Goal: Information Seeking & Learning: Learn about a topic

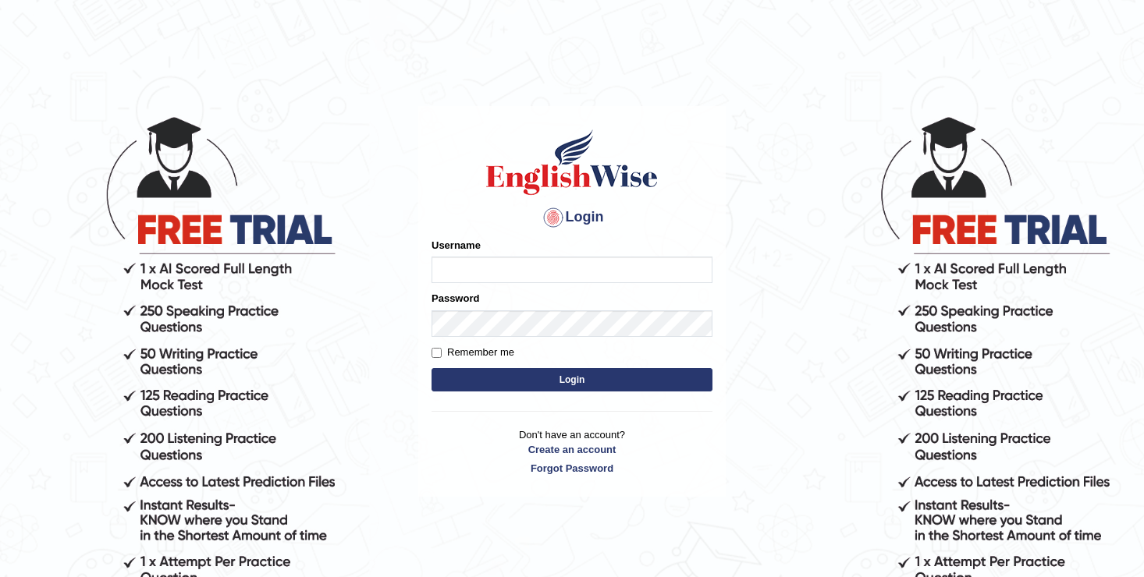
type input "[DEMOGRAPHIC_DATA]"
click at [544, 378] on button "Login" at bounding box center [571, 379] width 281 height 23
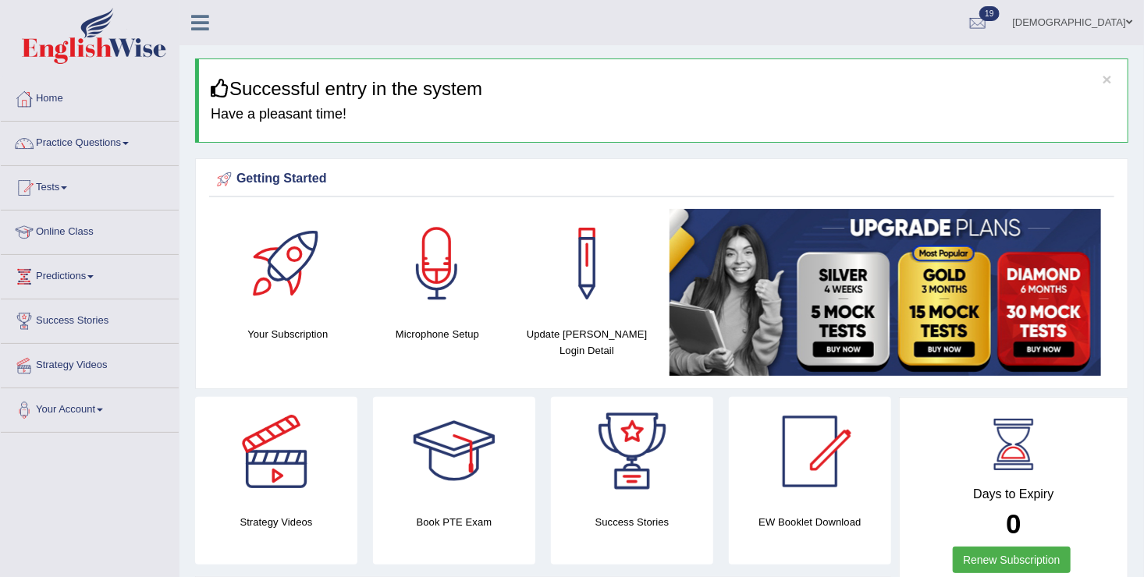
click at [53, 181] on link "Tests" at bounding box center [90, 185] width 178 height 39
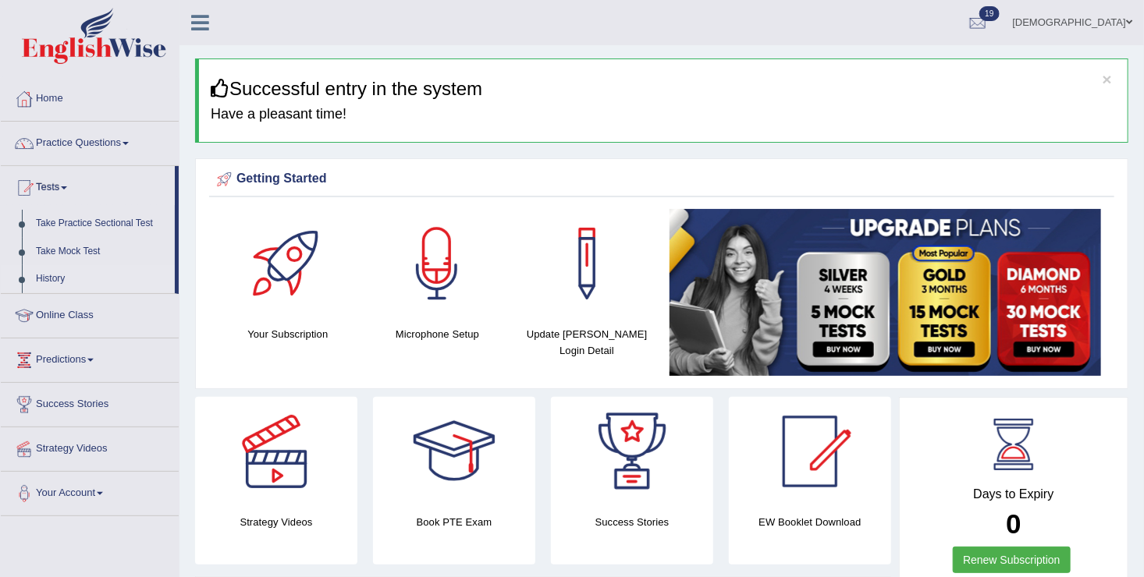
click at [48, 278] on link "History" at bounding box center [102, 279] width 146 height 28
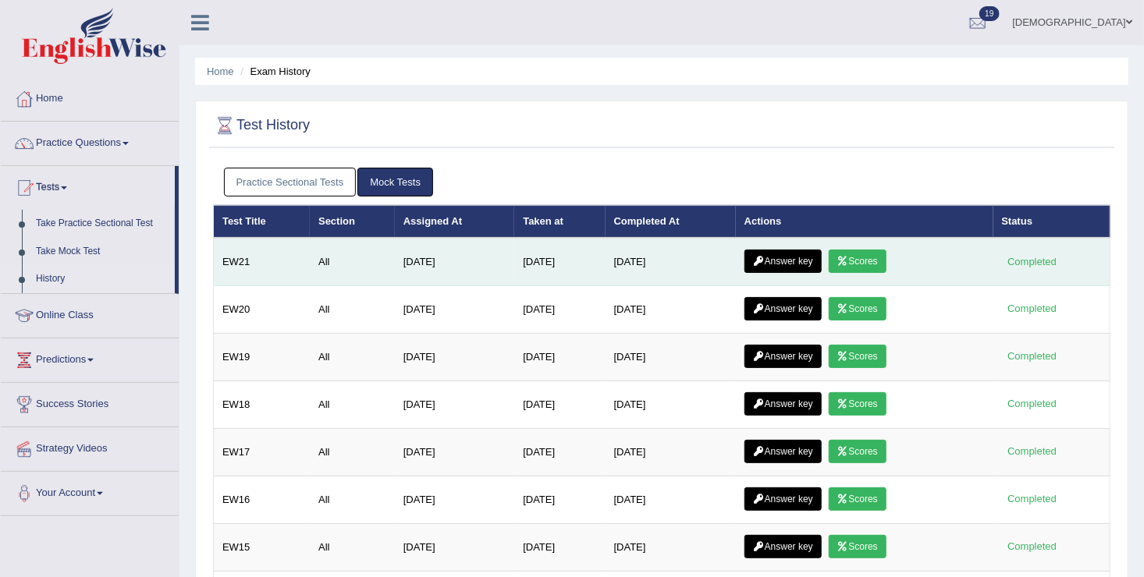
click at [865, 259] on link "Scores" at bounding box center [858, 261] width 58 height 23
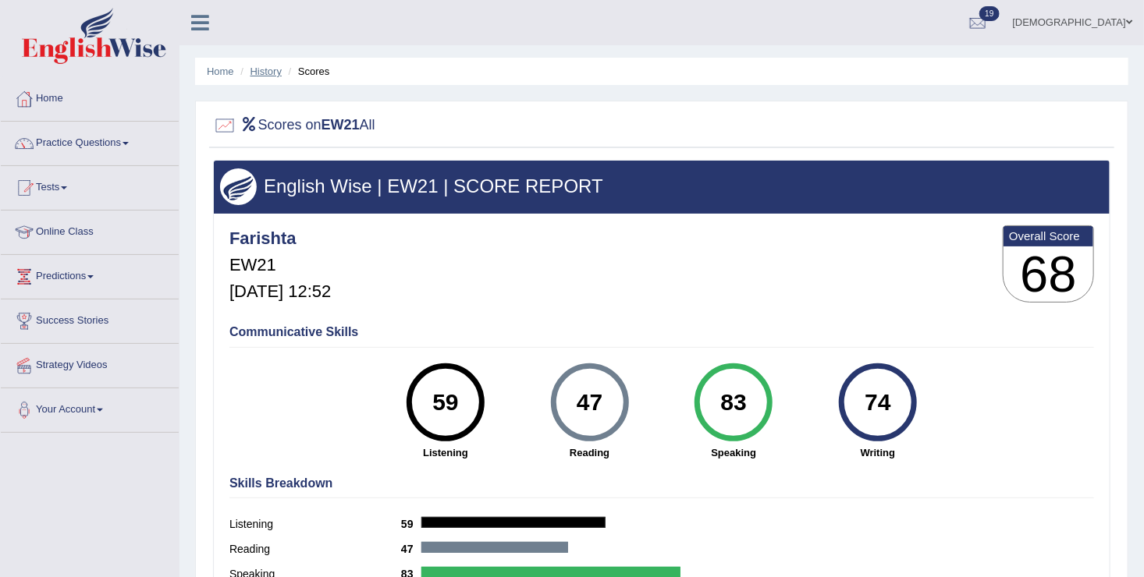
click at [275, 69] on link "History" at bounding box center [265, 72] width 31 height 12
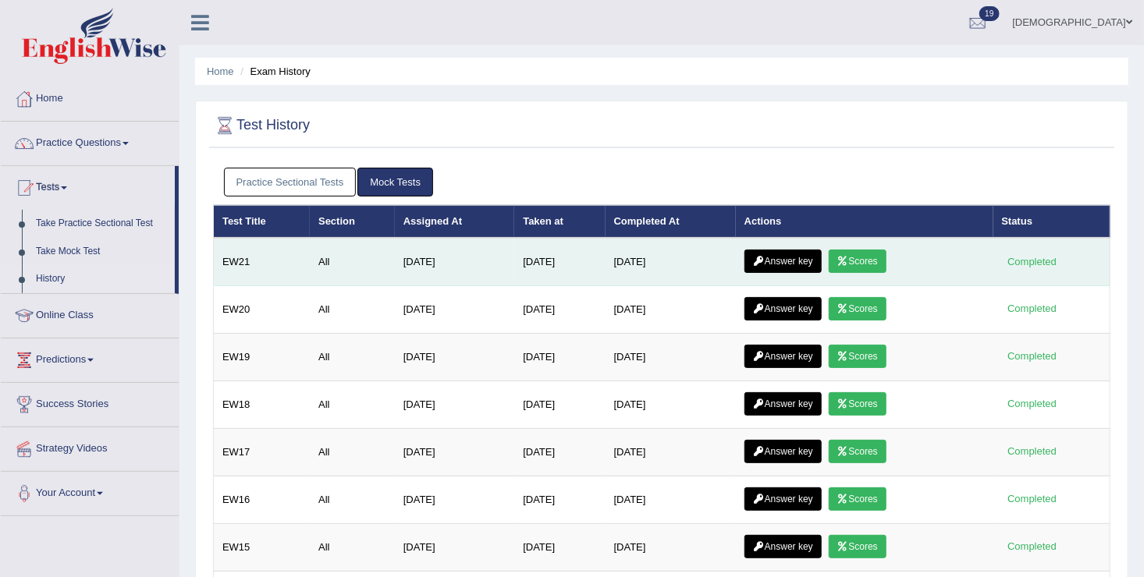
click at [777, 257] on link "Answer key" at bounding box center [782, 261] width 77 height 23
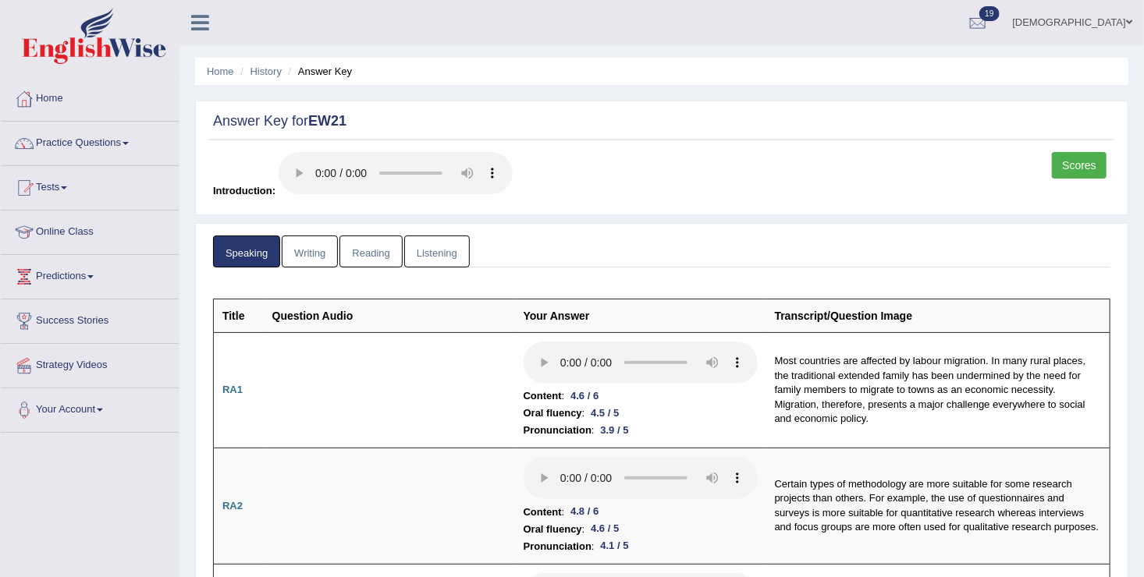
click at [387, 243] on link "Reading" at bounding box center [370, 252] width 62 height 32
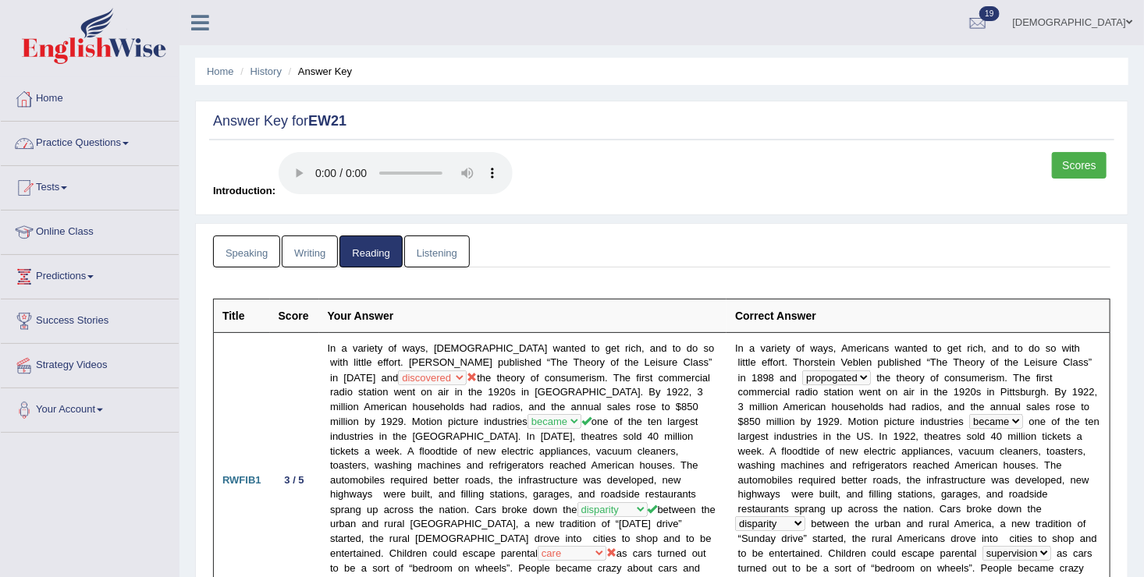
click at [44, 142] on link "Practice Questions" at bounding box center [90, 141] width 178 height 39
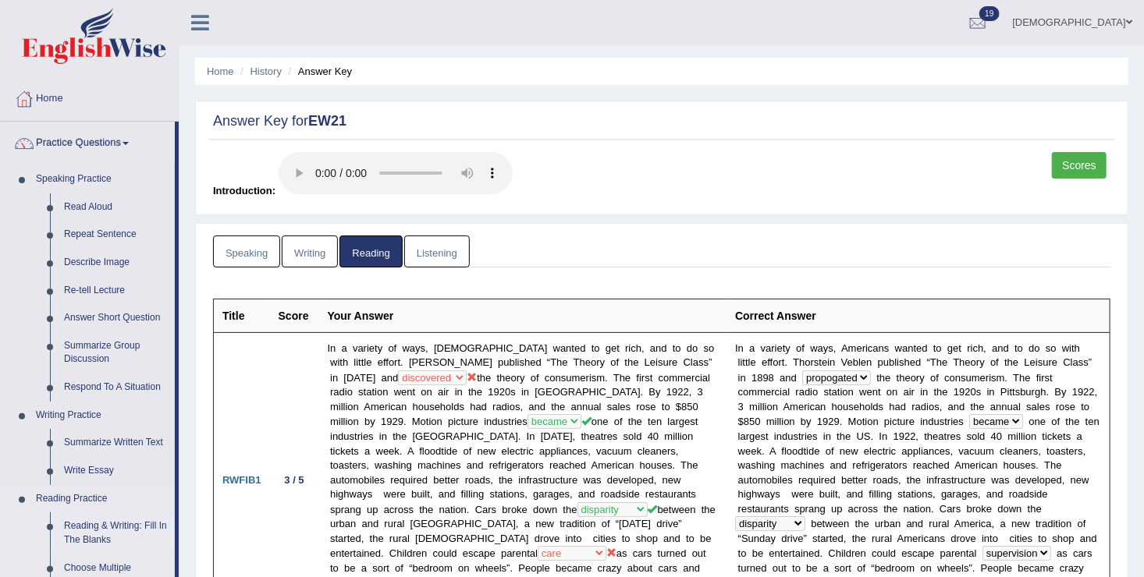
click at [94, 530] on link "Reading & Writing: Fill In The Blanks" at bounding box center [116, 533] width 118 height 41
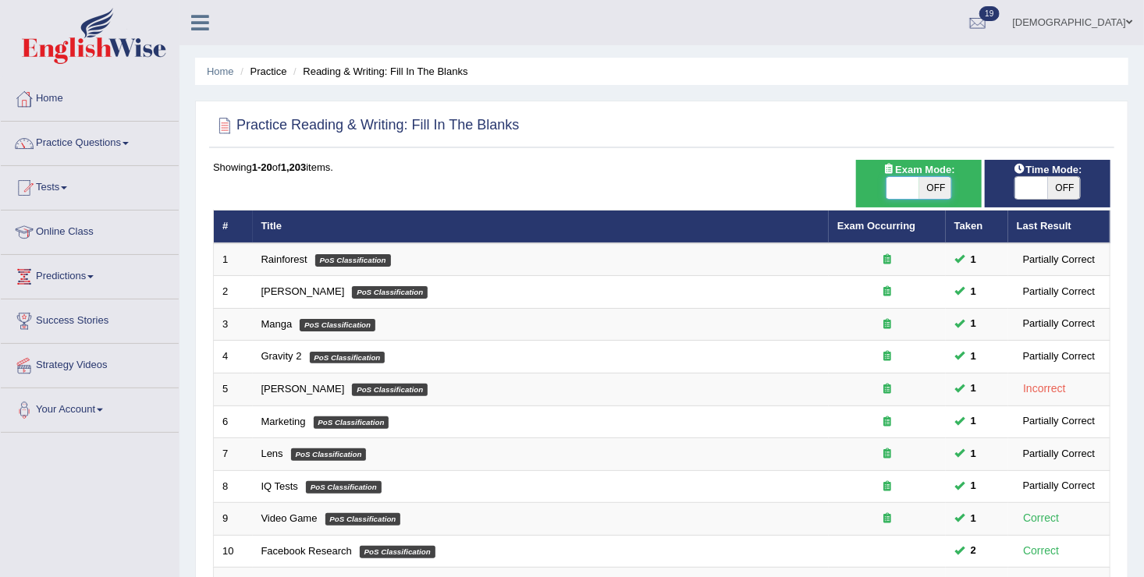
click at [906, 190] on span at bounding box center [902, 188] width 33 height 22
checkbox input "true"
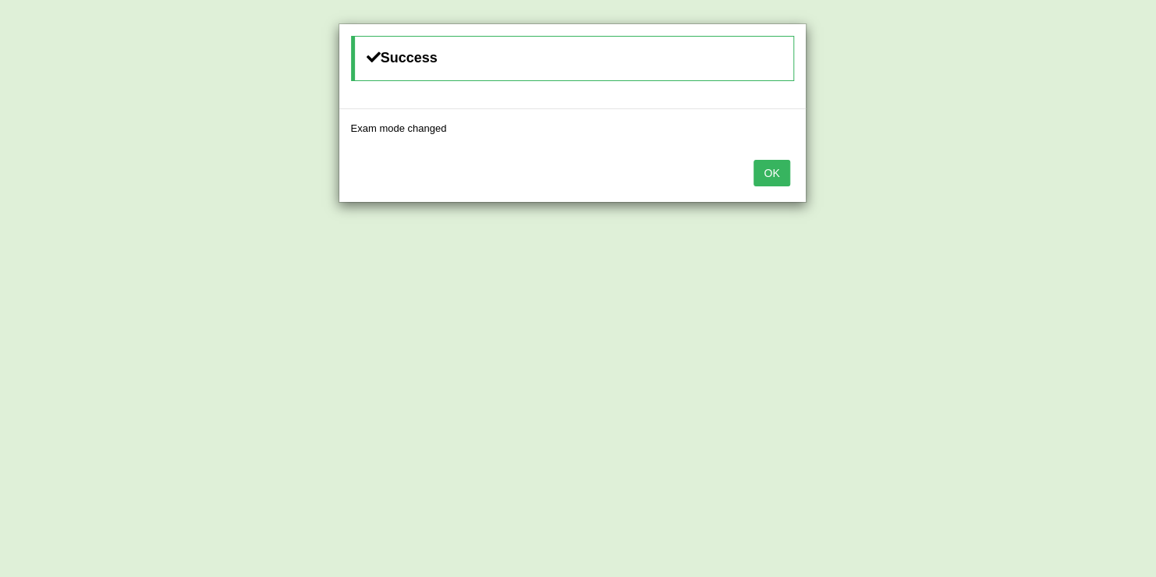
click at [767, 168] on button "OK" at bounding box center [772, 173] width 36 height 27
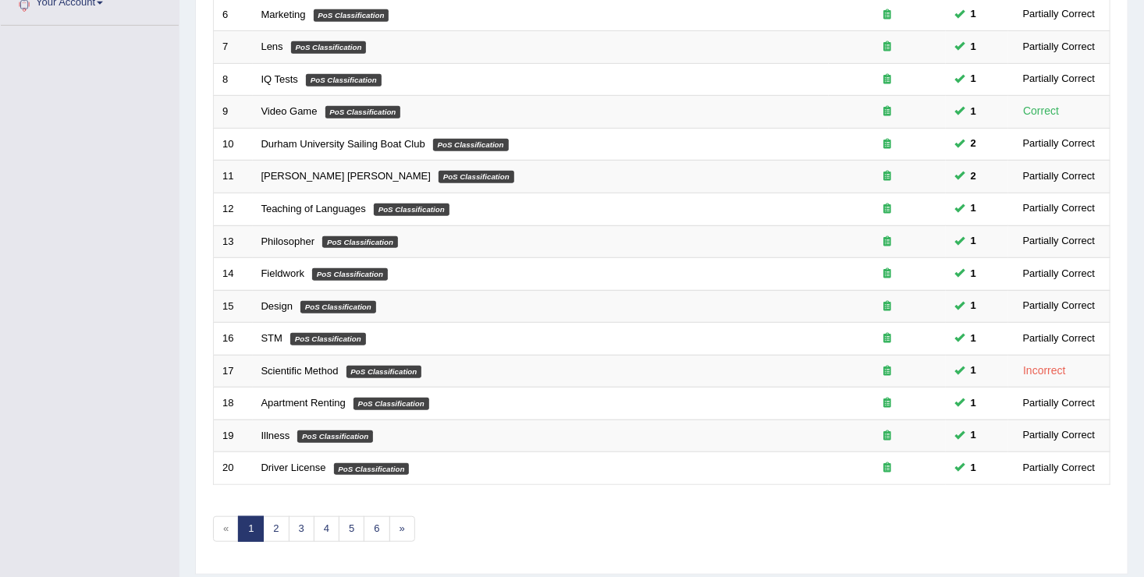
scroll to position [451, 0]
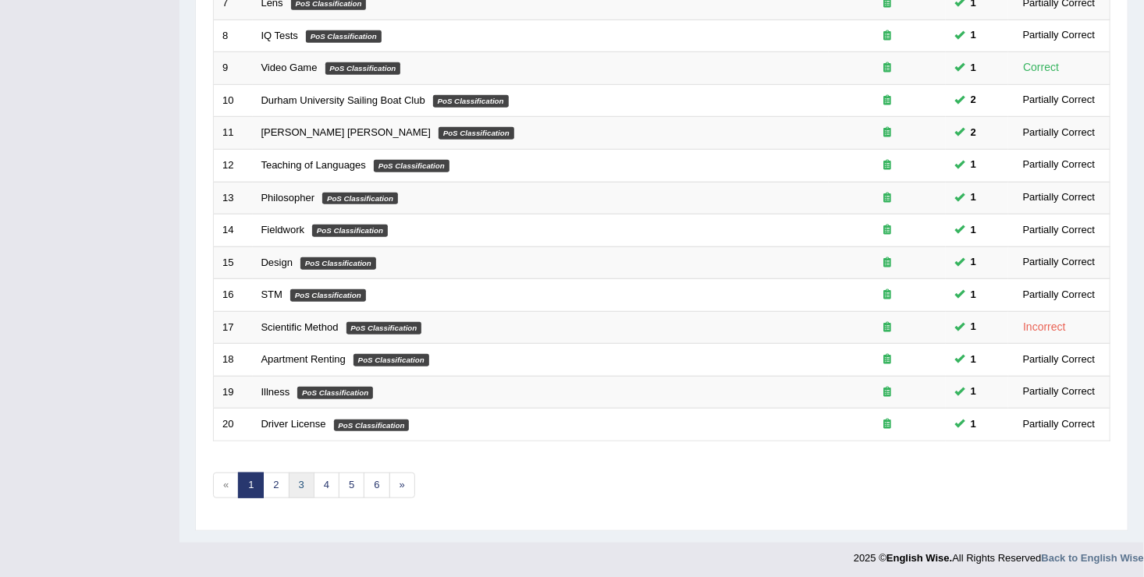
click at [293, 489] on link "3" at bounding box center [302, 486] width 26 height 26
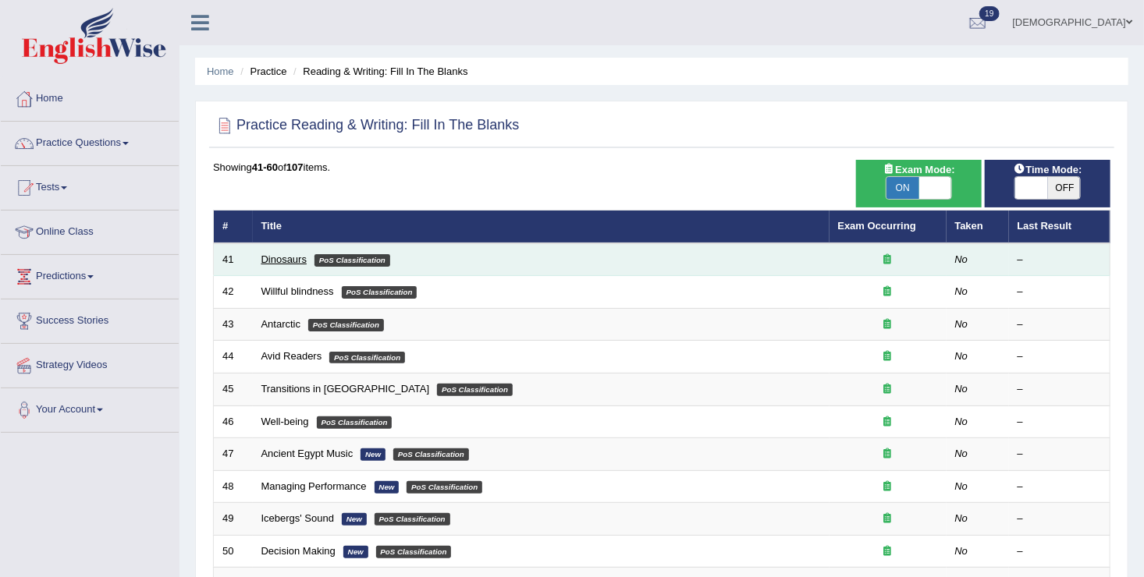
click at [290, 257] on link "Dinosaurs" at bounding box center [284, 260] width 46 height 12
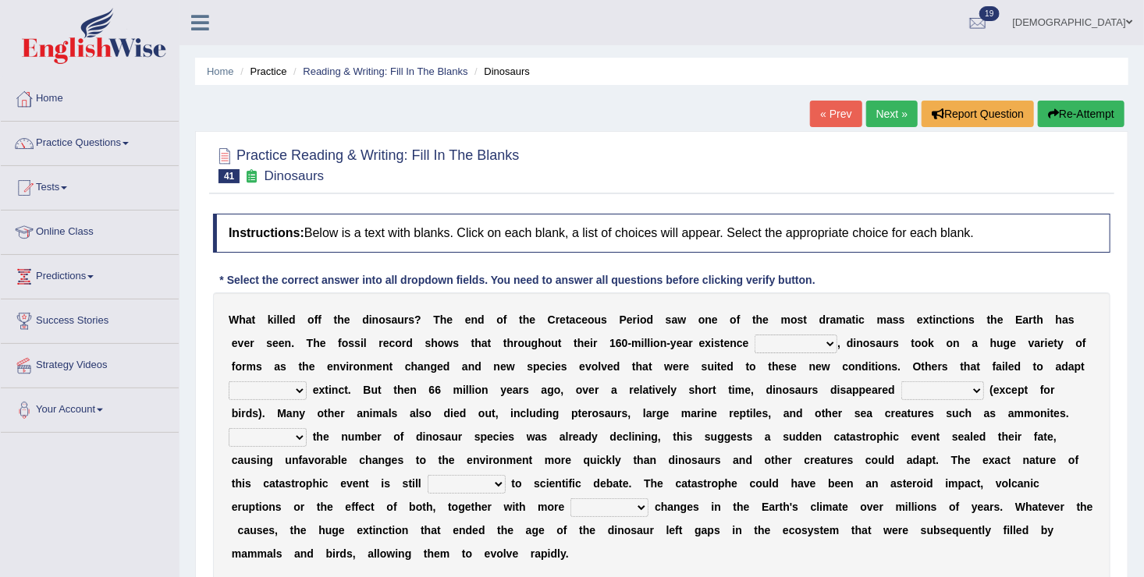
click at [754, 346] on select "existence continuous extent expectation" at bounding box center [795, 344] width 83 height 19
select select "existence"
click at [754, 335] on select "existence continuous extent expectation" at bounding box center [795, 344] width 83 height 19
click at [871, 390] on b "a" at bounding box center [874, 390] width 6 height 12
click at [363, 407] on b "a" at bounding box center [360, 413] width 6 height 12
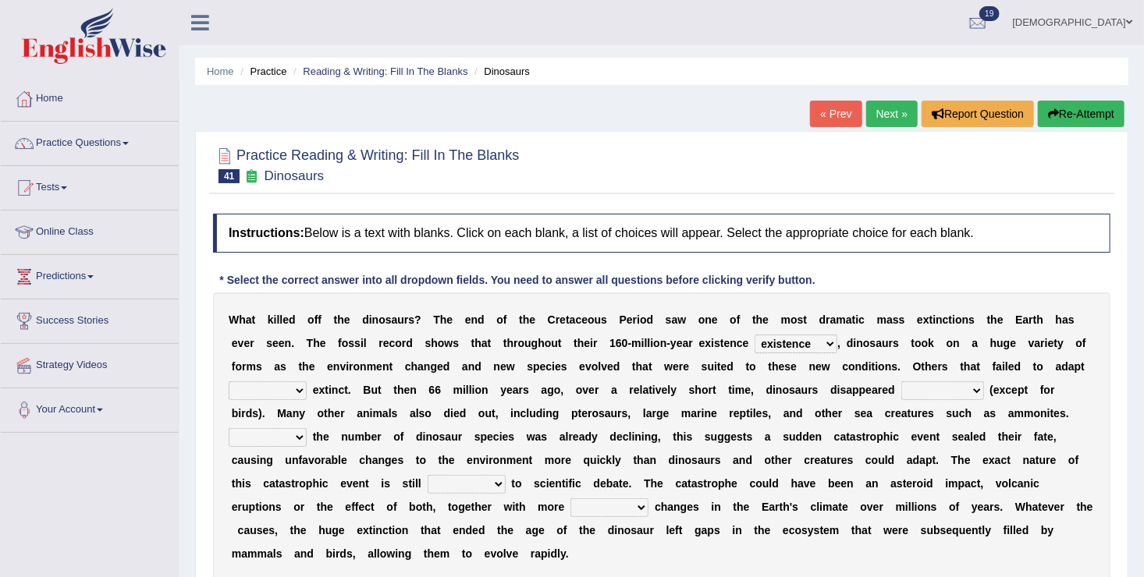
click at [363, 407] on b "a" at bounding box center [360, 413] width 6 height 12
click at [307, 381] on select "went to go going go" at bounding box center [268, 390] width 78 height 19
select select "went"
click at [307, 381] on select "went to go going go" at bounding box center [268, 390] width 78 height 19
click at [901, 381] on select "partially gradually completely excessively" at bounding box center [942, 390] width 83 height 19
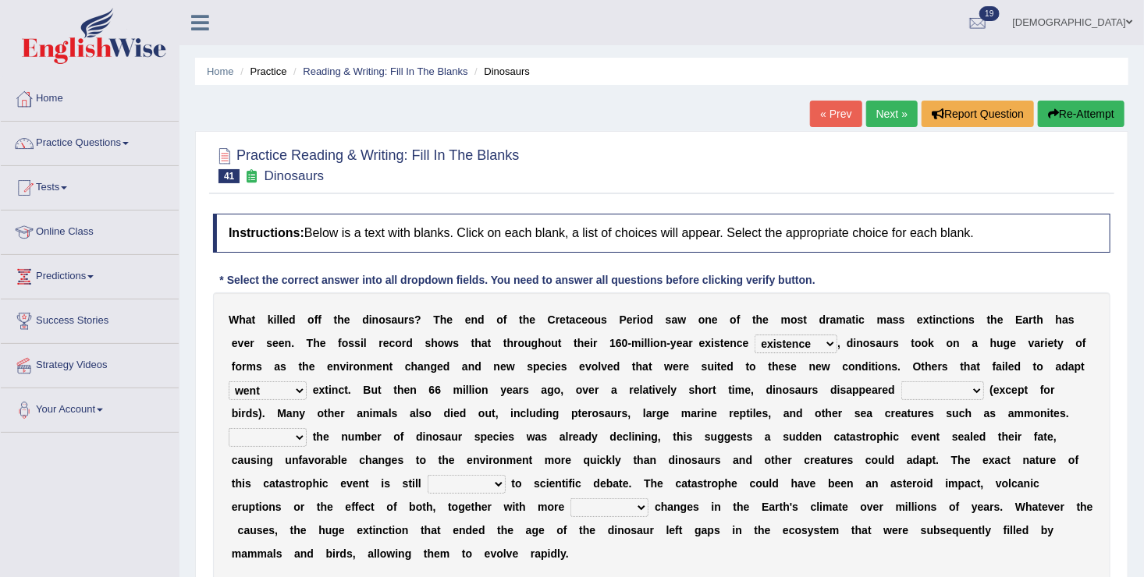
select select "partially"
click at [901, 381] on select "partially gradually completely excessively" at bounding box center [942, 390] width 83 height 19
click at [307, 428] on select "However Because Although Unless" at bounding box center [268, 437] width 78 height 19
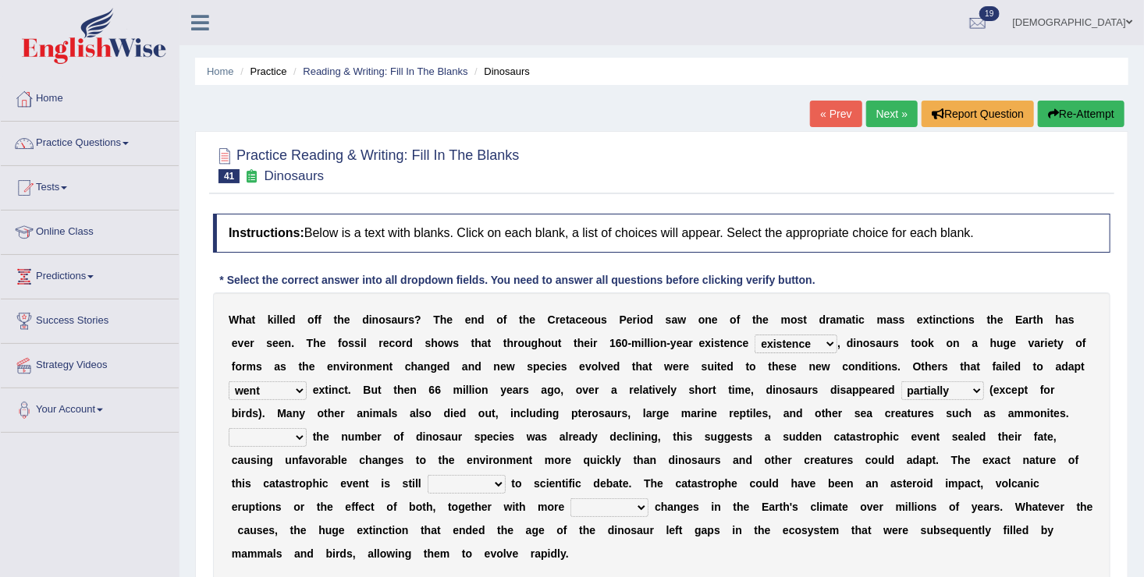
select select "However"
click at [307, 428] on select "However Because Although Unless" at bounding box center [268, 437] width 78 height 19
click at [506, 475] on select "relative open additional focused" at bounding box center [467, 484] width 78 height 19
select select "open"
click at [506, 475] on select "relative open additional focused" at bounding box center [467, 484] width 78 height 19
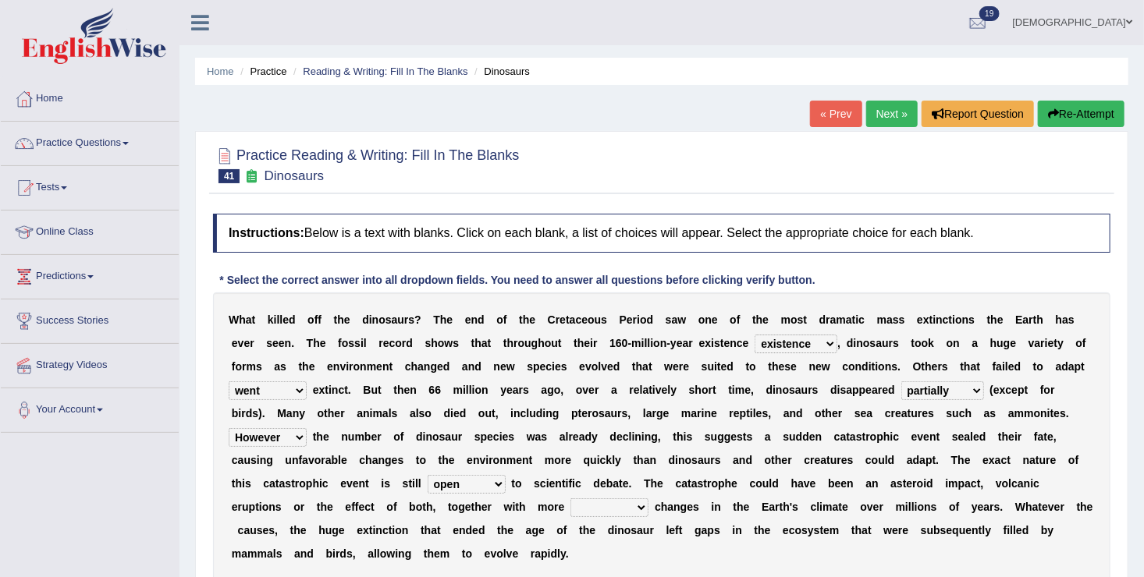
click at [648, 499] on select "irregular gradual spiritual positive" at bounding box center [609, 508] width 78 height 19
select select "positive"
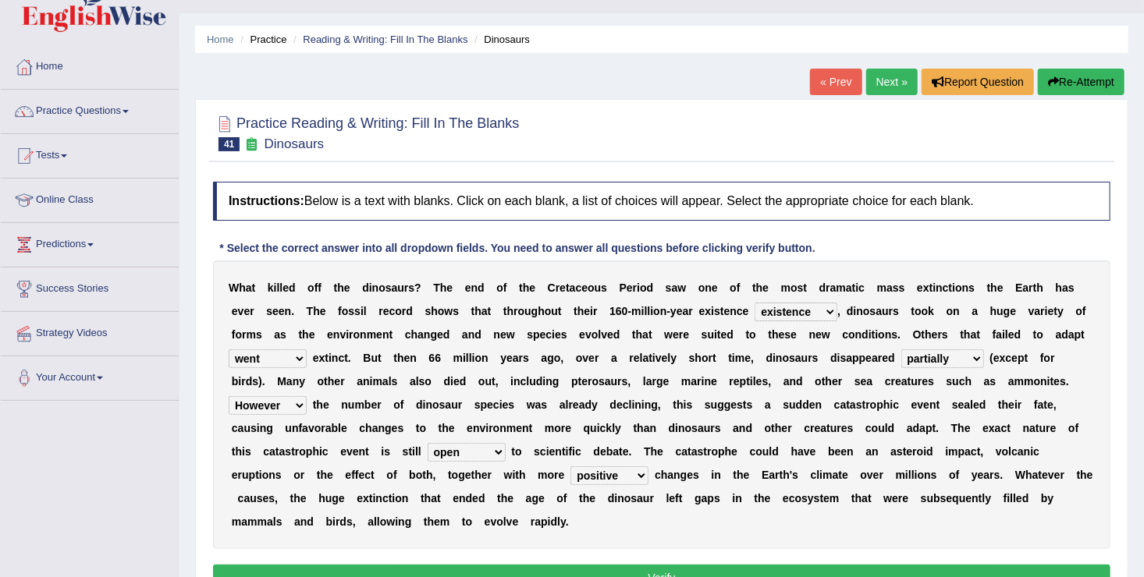
scroll to position [34, 0]
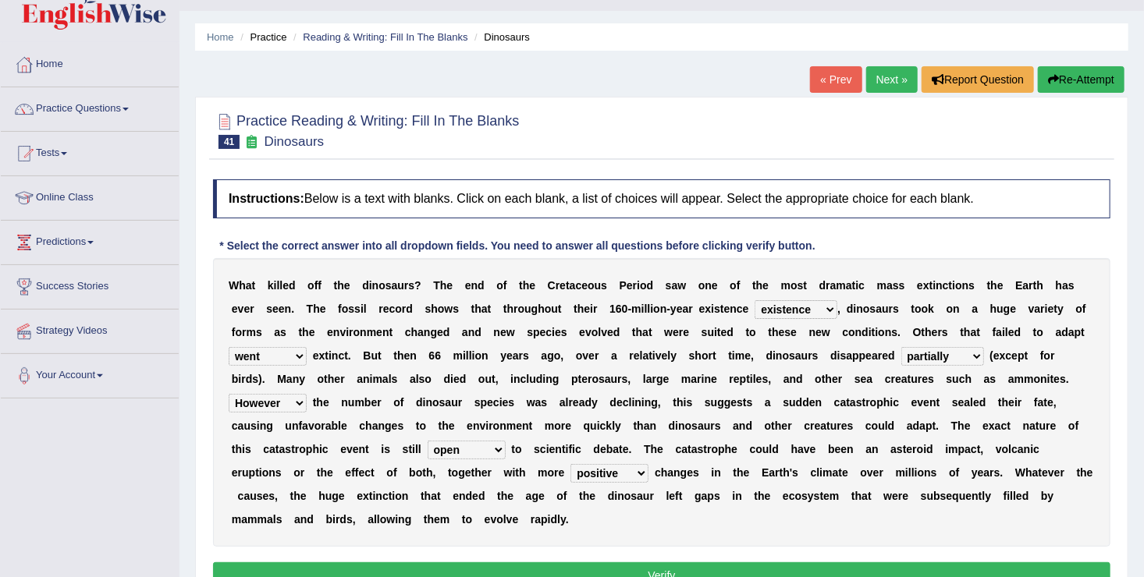
click at [938, 562] on button "Verify" at bounding box center [661, 575] width 897 height 27
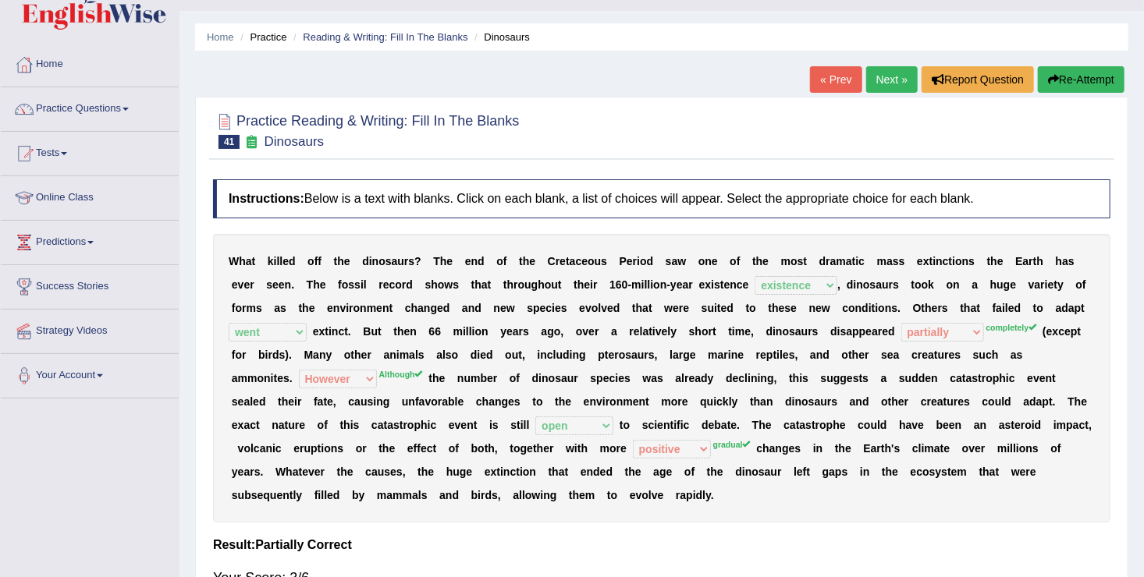
click at [921, 357] on b "e" at bounding box center [924, 355] width 6 height 12
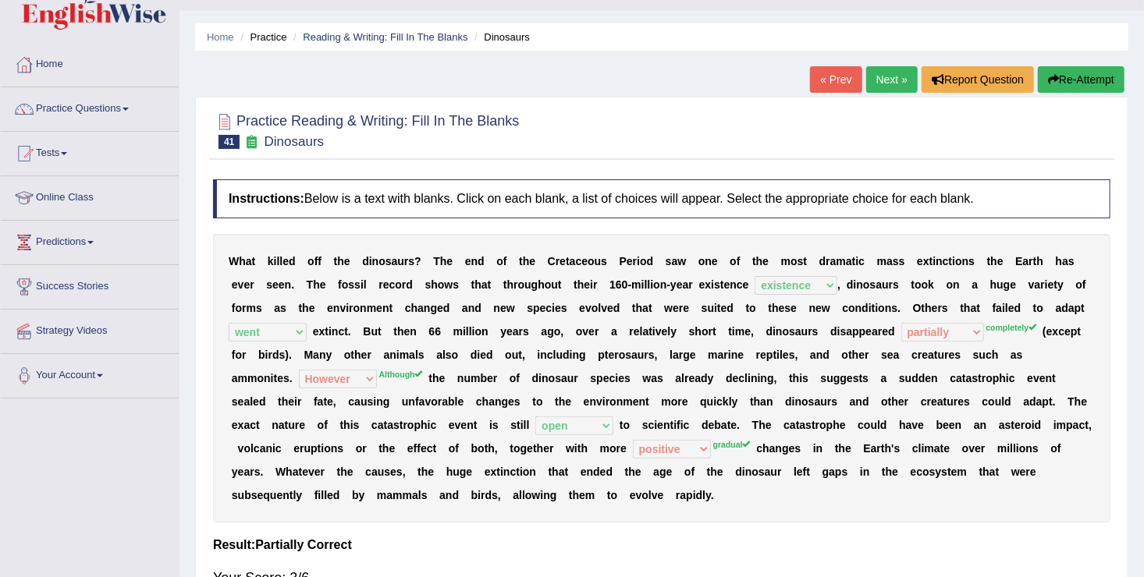
click at [921, 357] on b "e" at bounding box center [924, 355] width 6 height 12
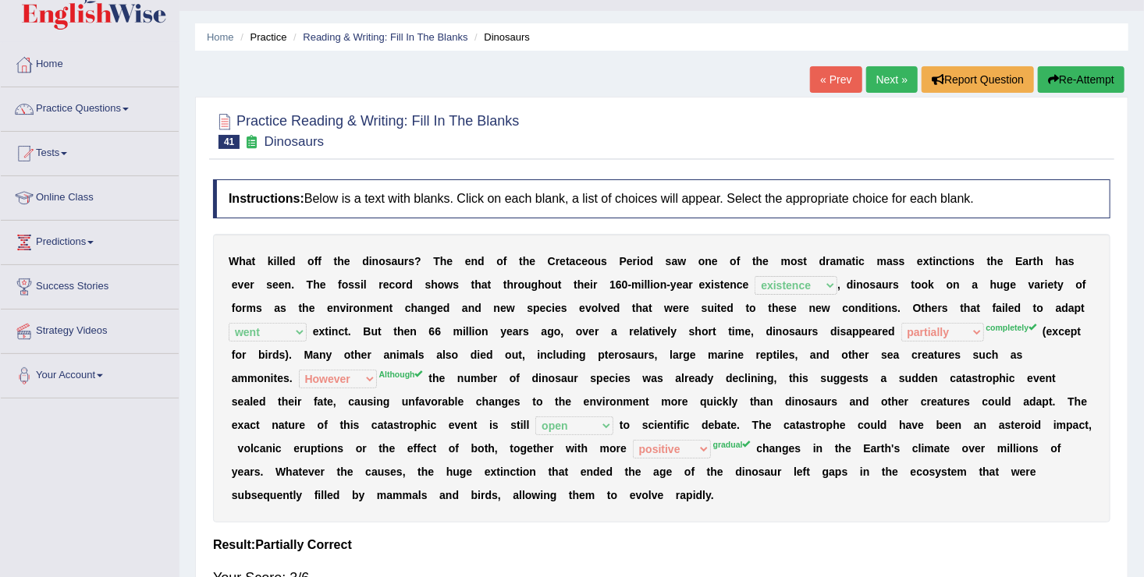
click at [921, 357] on b "e" at bounding box center [924, 355] width 6 height 12
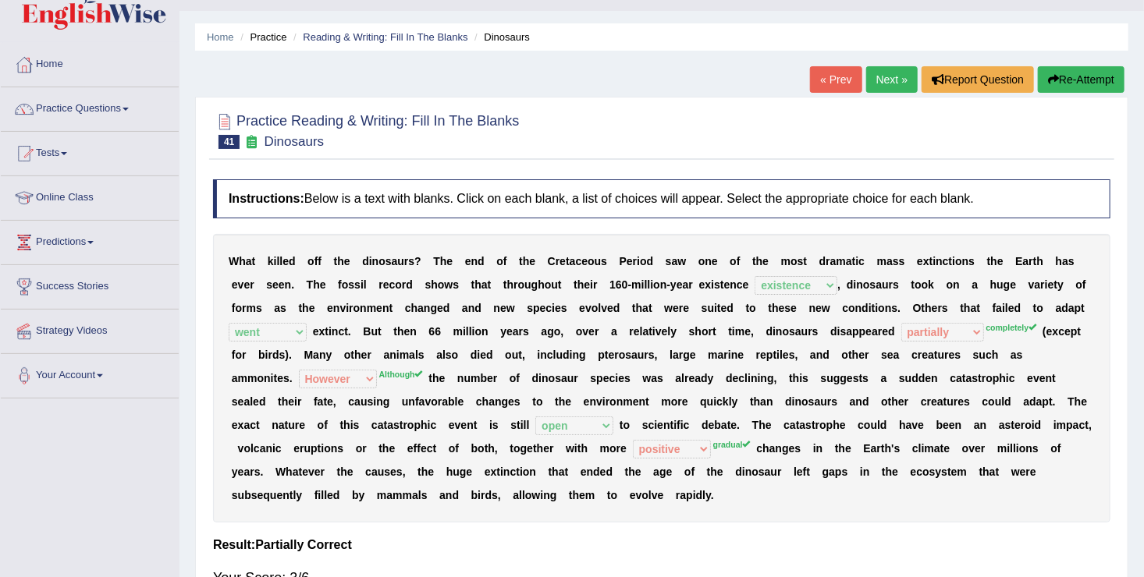
click at [921, 357] on b "e" at bounding box center [924, 355] width 6 height 12
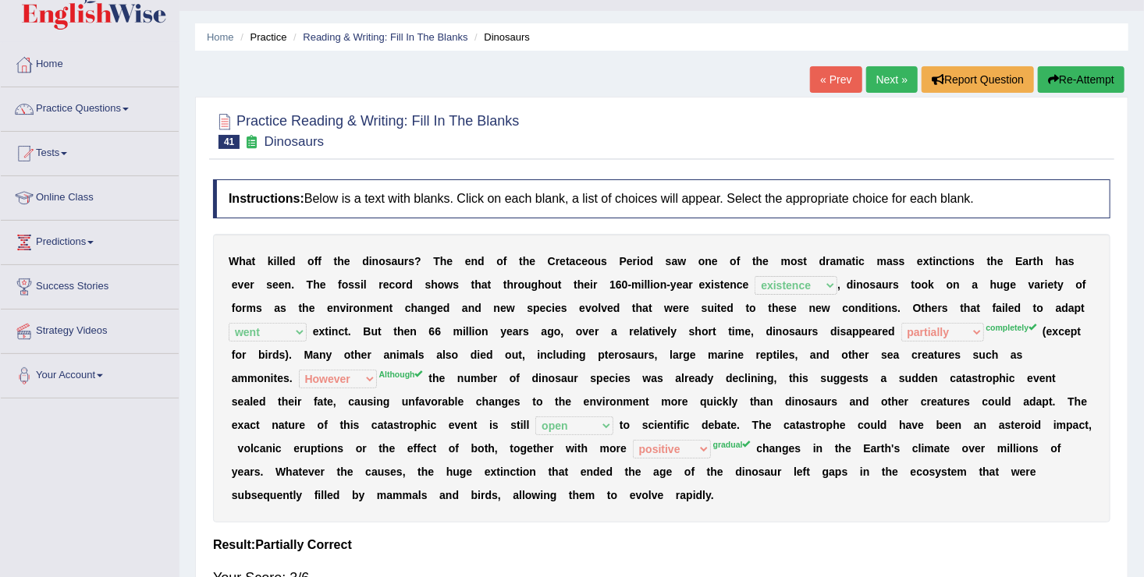
click at [921, 357] on b "e" at bounding box center [924, 355] width 6 height 12
click at [899, 81] on link "Next »" at bounding box center [891, 79] width 51 height 27
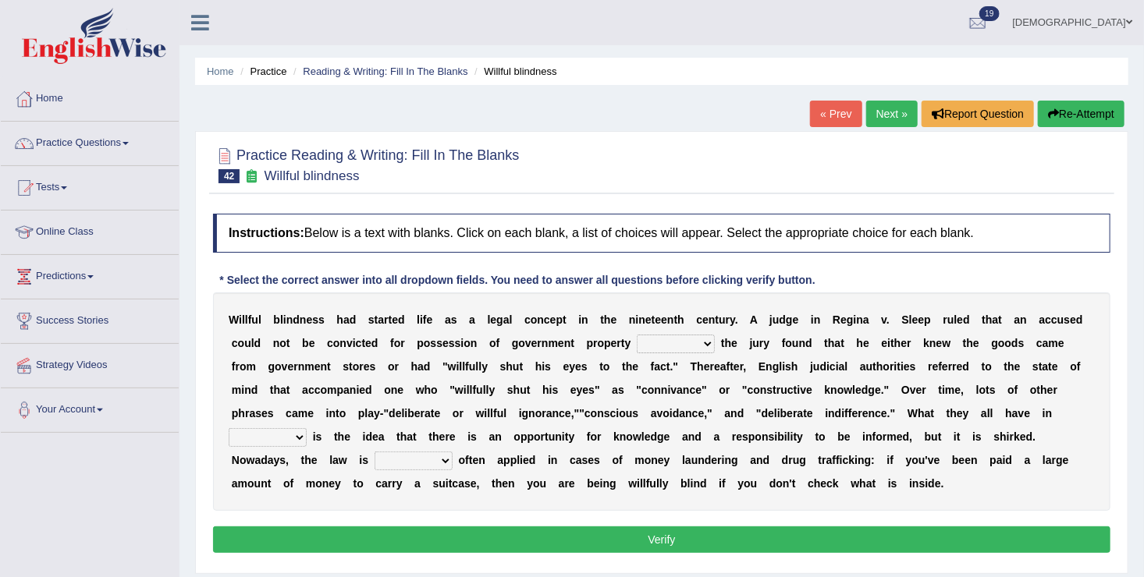
click at [637, 341] on select "since unless although thereby" at bounding box center [676, 344] width 78 height 19
click at [637, 335] on select "since unless although thereby" at bounding box center [676, 344] width 78 height 19
click at [592, 380] on div "W i l l f u l b l i n d n e s s h a d s t a r t e d l i f e a s a l e g a l c o…" at bounding box center [661, 402] width 897 height 218
click at [637, 347] on select "since unless although thereby" at bounding box center [676, 344] width 78 height 19
select select "unless"
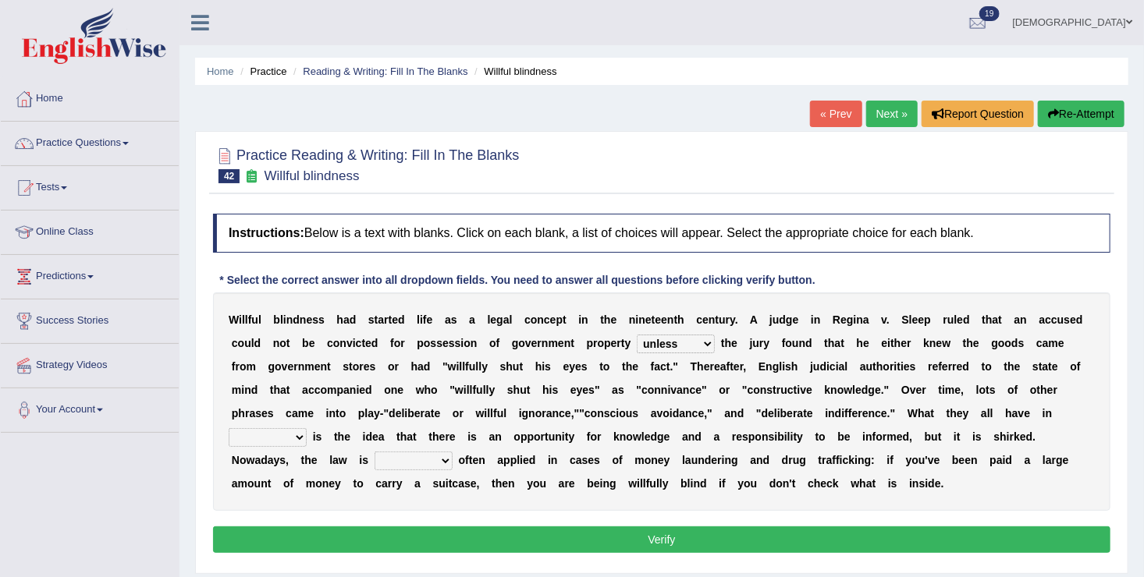
click at [637, 335] on select "since unless although thereby" at bounding box center [676, 344] width 78 height 19
click at [307, 428] on select "contrast total relation common" at bounding box center [268, 437] width 78 height 19
select select "contrast"
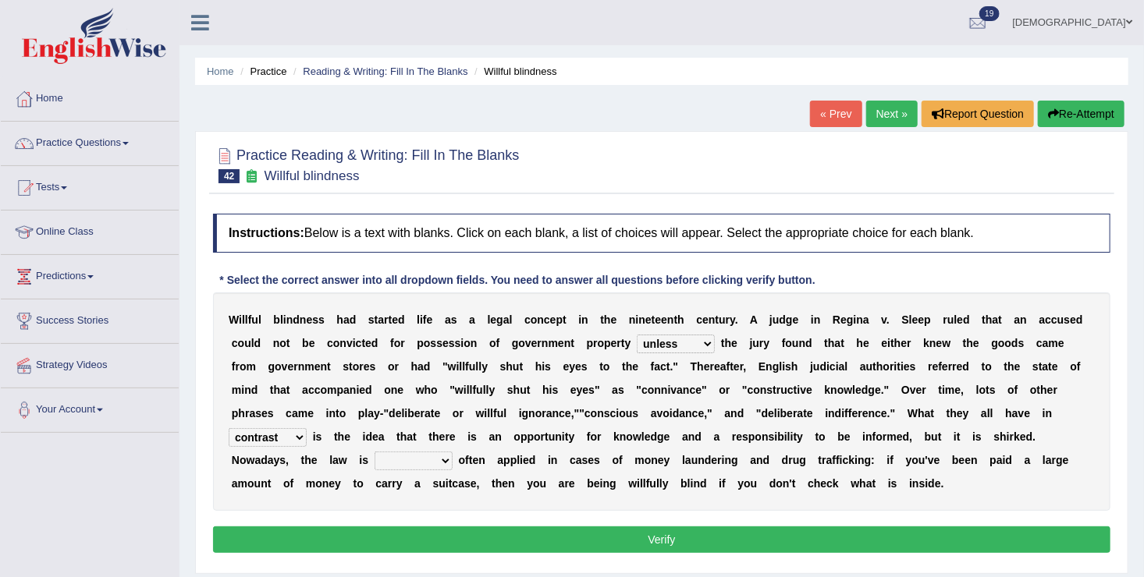
click at [307, 428] on select "contrast total relation common" at bounding box center [268, 437] width 78 height 19
click at [452, 452] on select "little few most less" at bounding box center [413, 461] width 78 height 19
select select "most"
click at [452, 452] on select "little few most less" at bounding box center [413, 461] width 78 height 19
click at [783, 541] on button "Verify" at bounding box center [661, 540] width 897 height 27
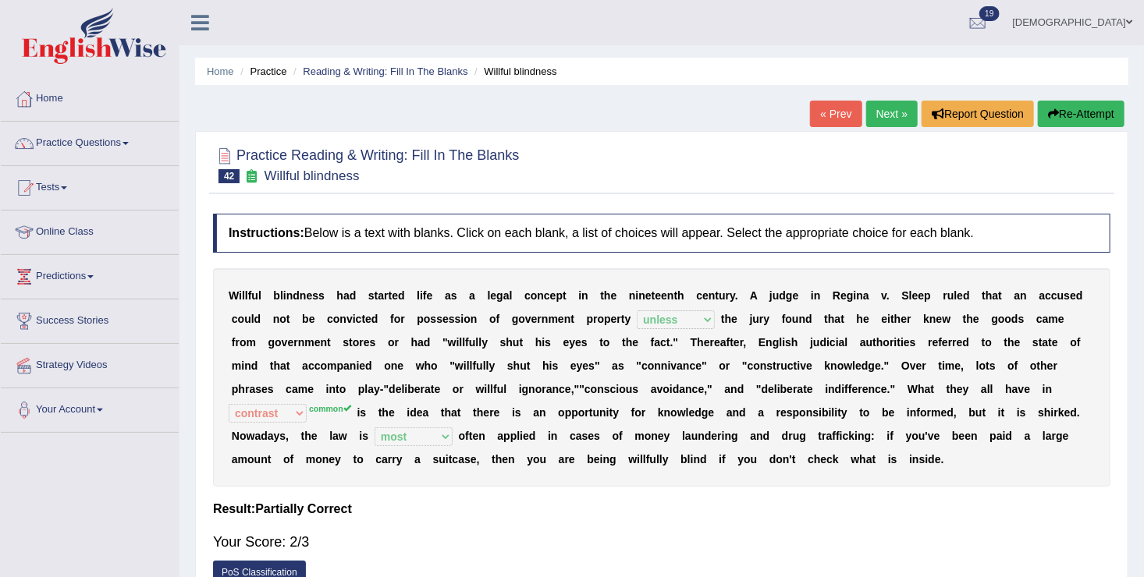
click at [871, 112] on link "Next »" at bounding box center [891, 114] width 51 height 27
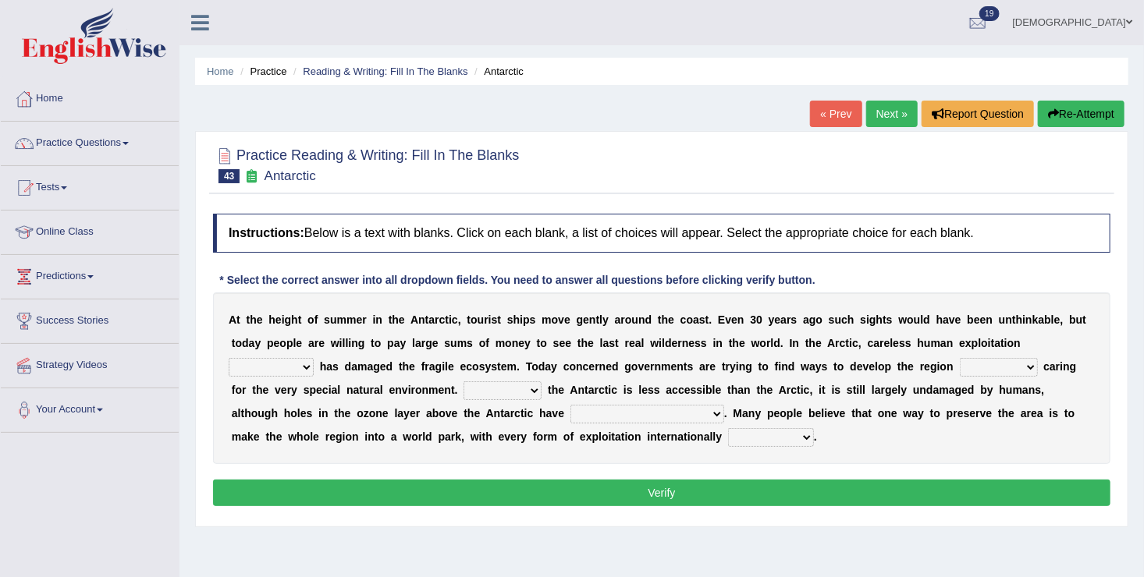
click at [314, 358] on select "in the future ever before on one side in the past" at bounding box center [271, 367] width 85 height 19
click at [1092, 37] on link "[DEMOGRAPHIC_DATA]" at bounding box center [1072, 20] width 143 height 41
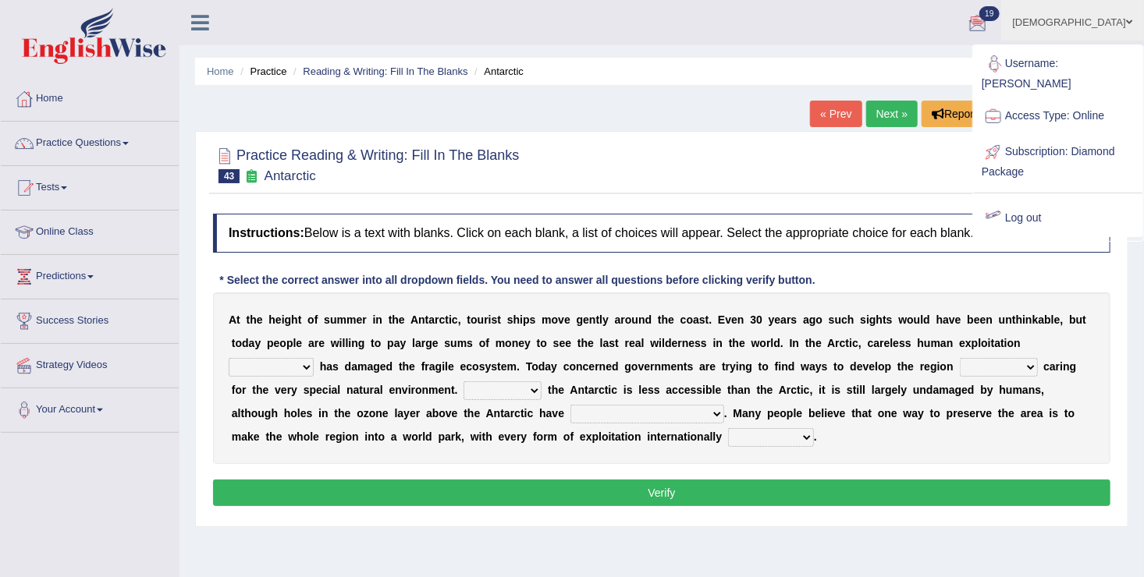
click at [1000, 207] on div at bounding box center [992, 218] width 23 height 23
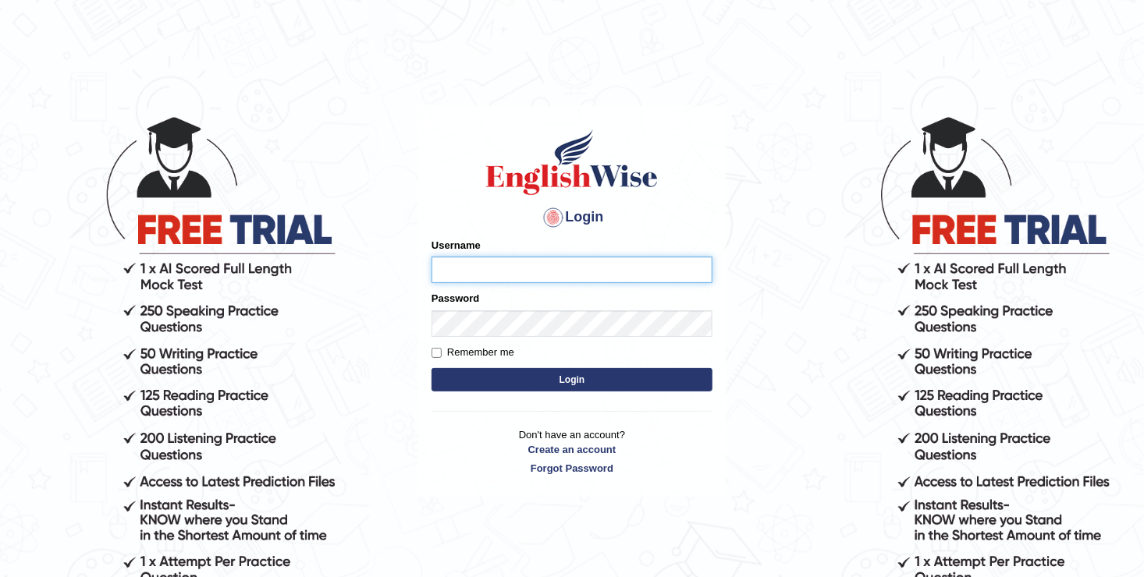
type input "farishta"
click at [598, 384] on button "Login" at bounding box center [571, 379] width 281 height 23
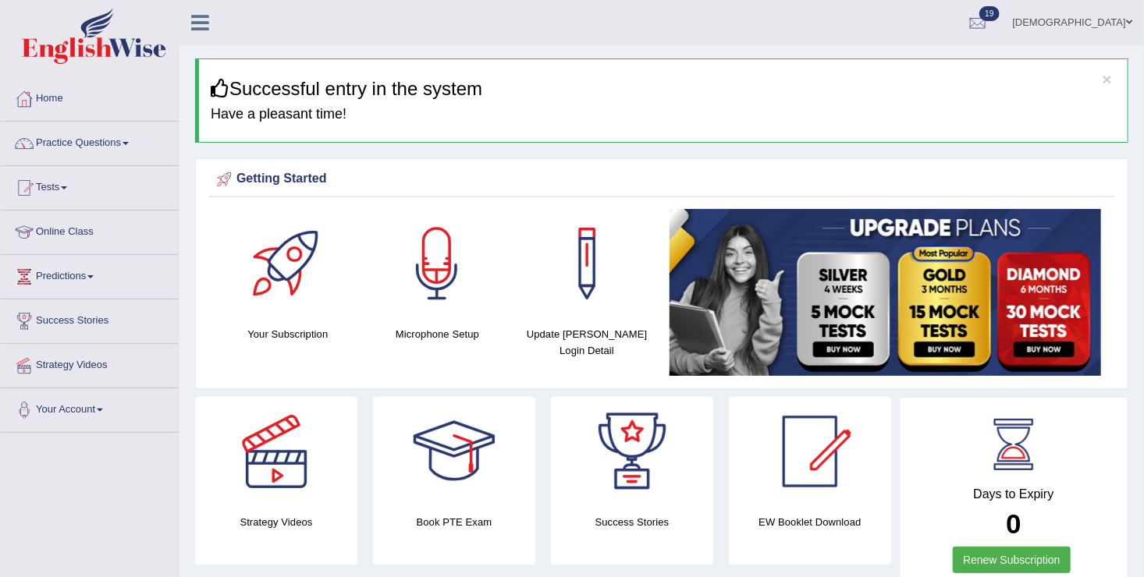
click at [1110, 12] on link "farishta" at bounding box center [1072, 20] width 143 height 41
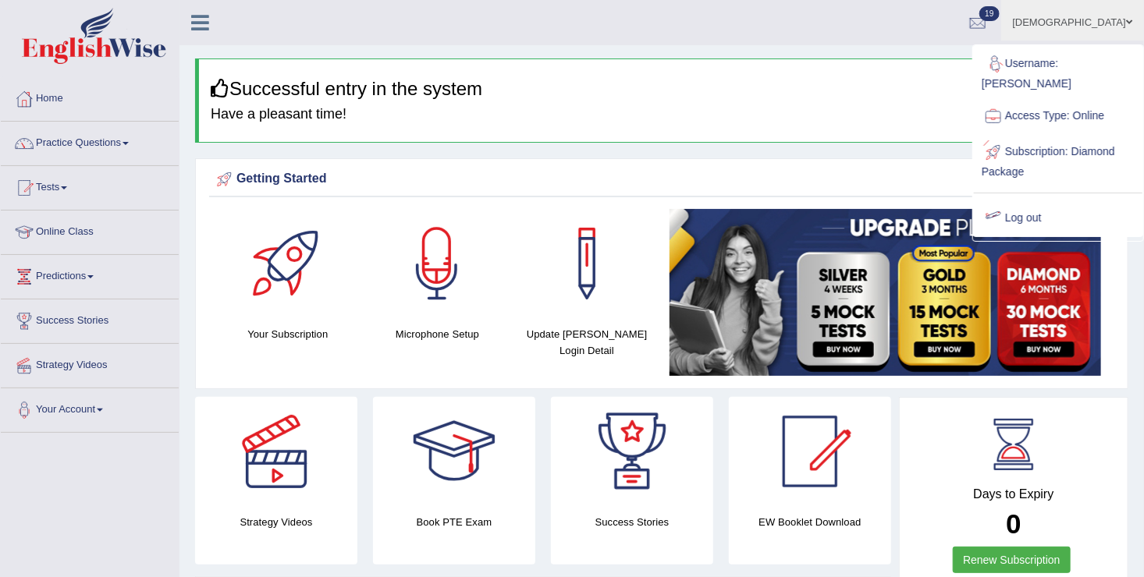
click at [1009, 200] on link "Log out" at bounding box center [1058, 218] width 169 height 36
